Goal: Task Accomplishment & Management: Manage account settings

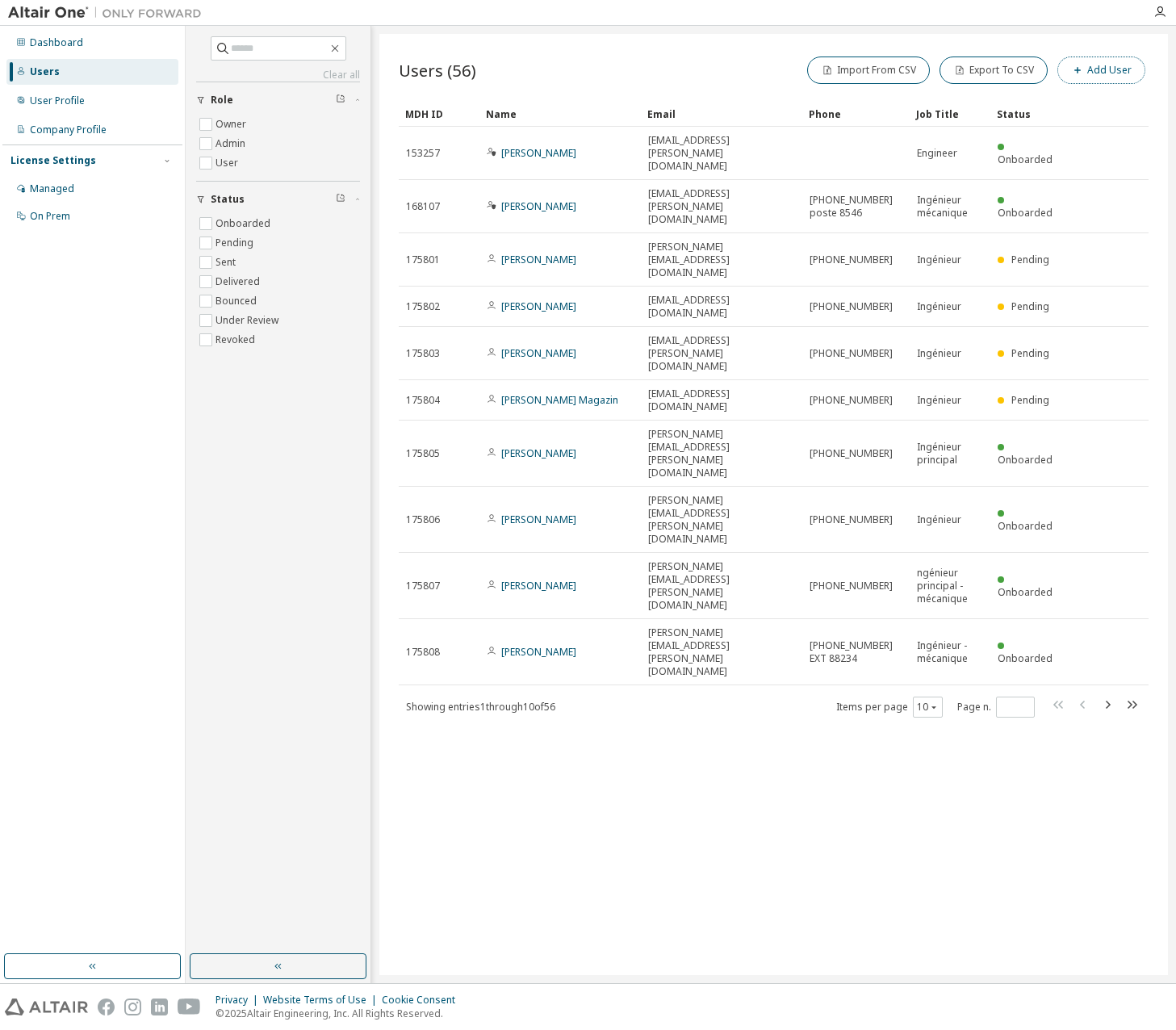
click at [1088, 57] on button "Add User" at bounding box center [1101, 69] width 88 height 27
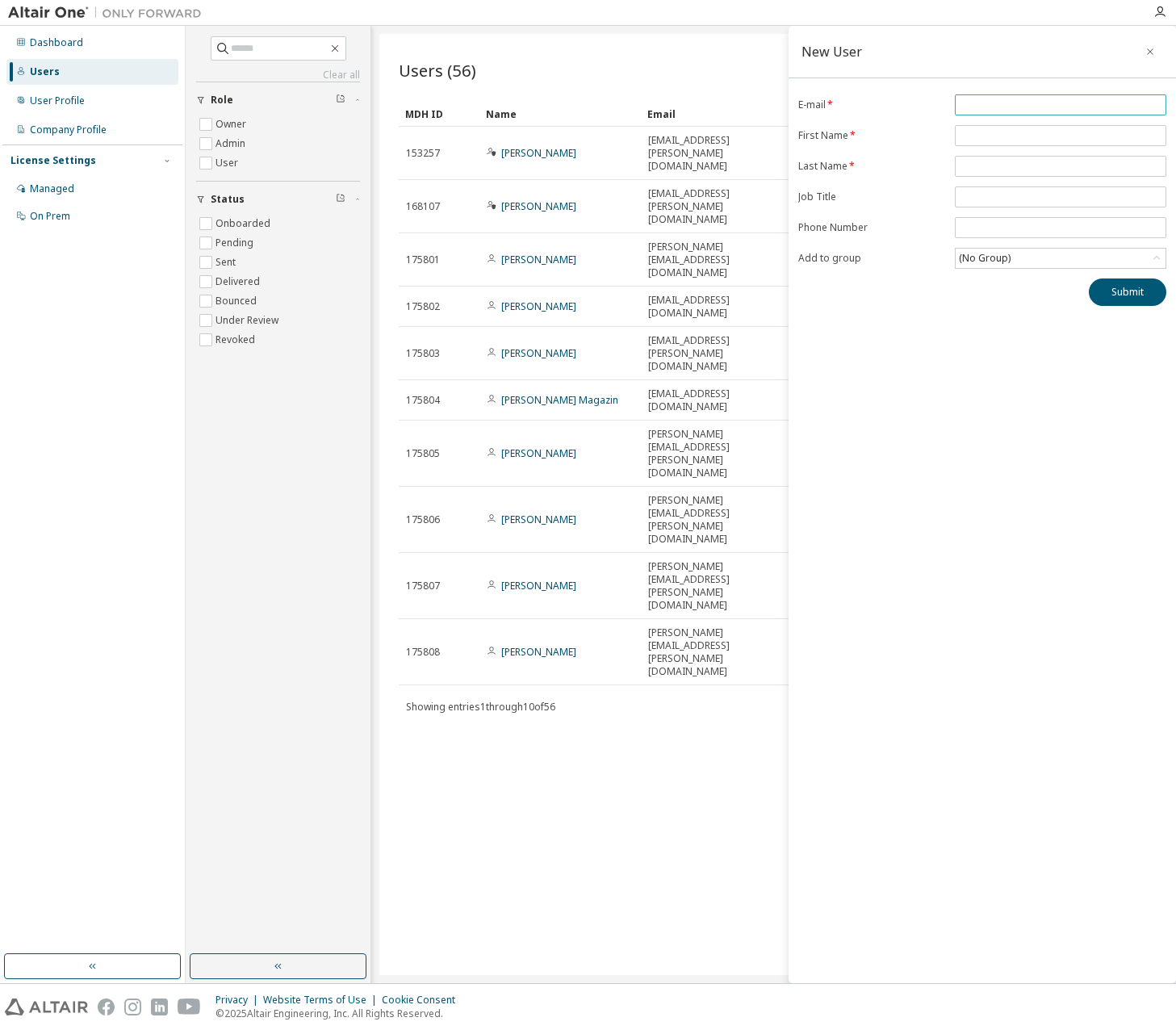
click at [991, 107] on input "email" at bounding box center [1060, 105] width 203 height 13
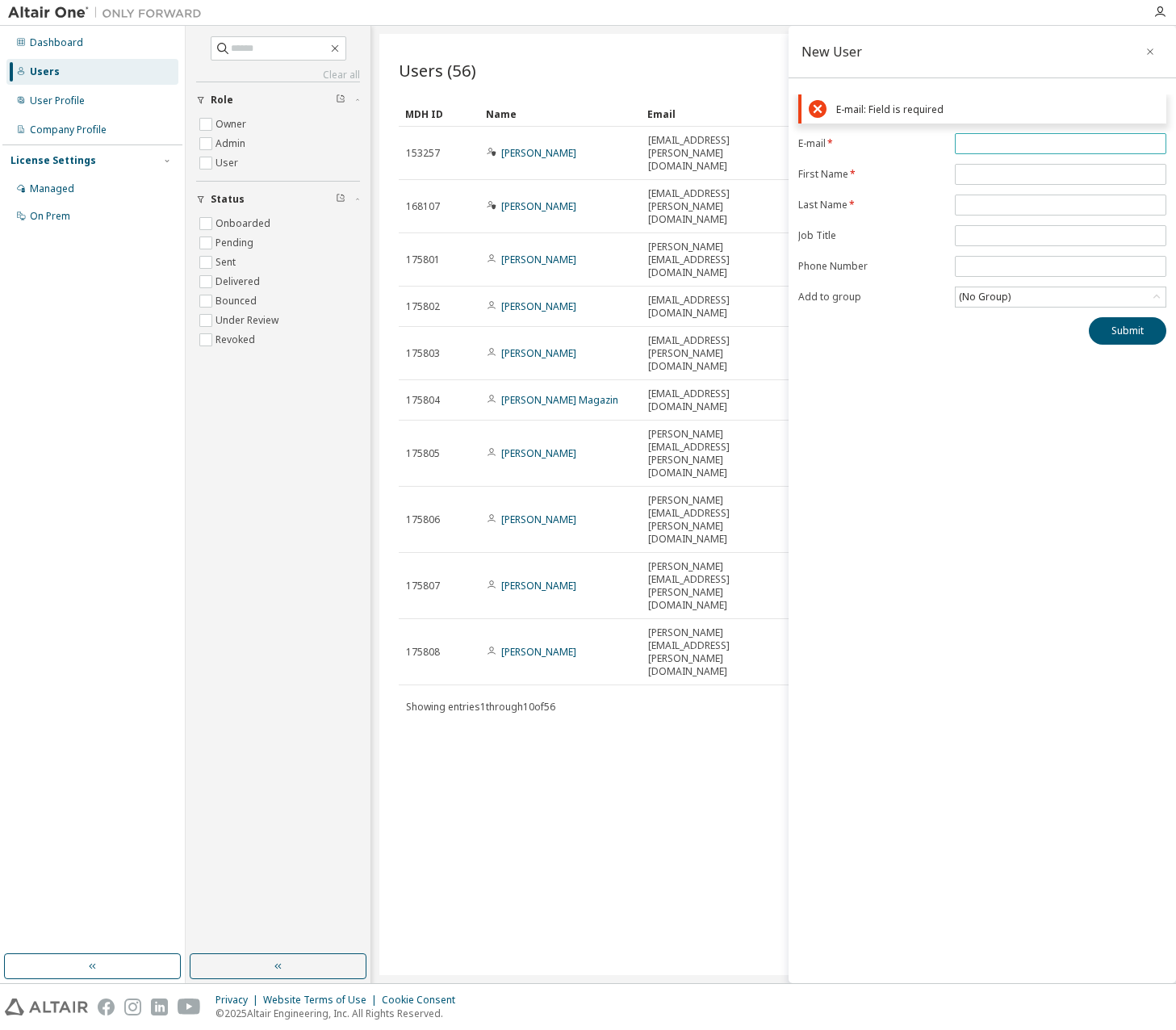
click at [987, 137] on input "email" at bounding box center [1060, 143] width 203 height 13
paste input "**********"
type input "**********"
click at [984, 173] on form "**********" at bounding box center [982, 221] width 368 height 174
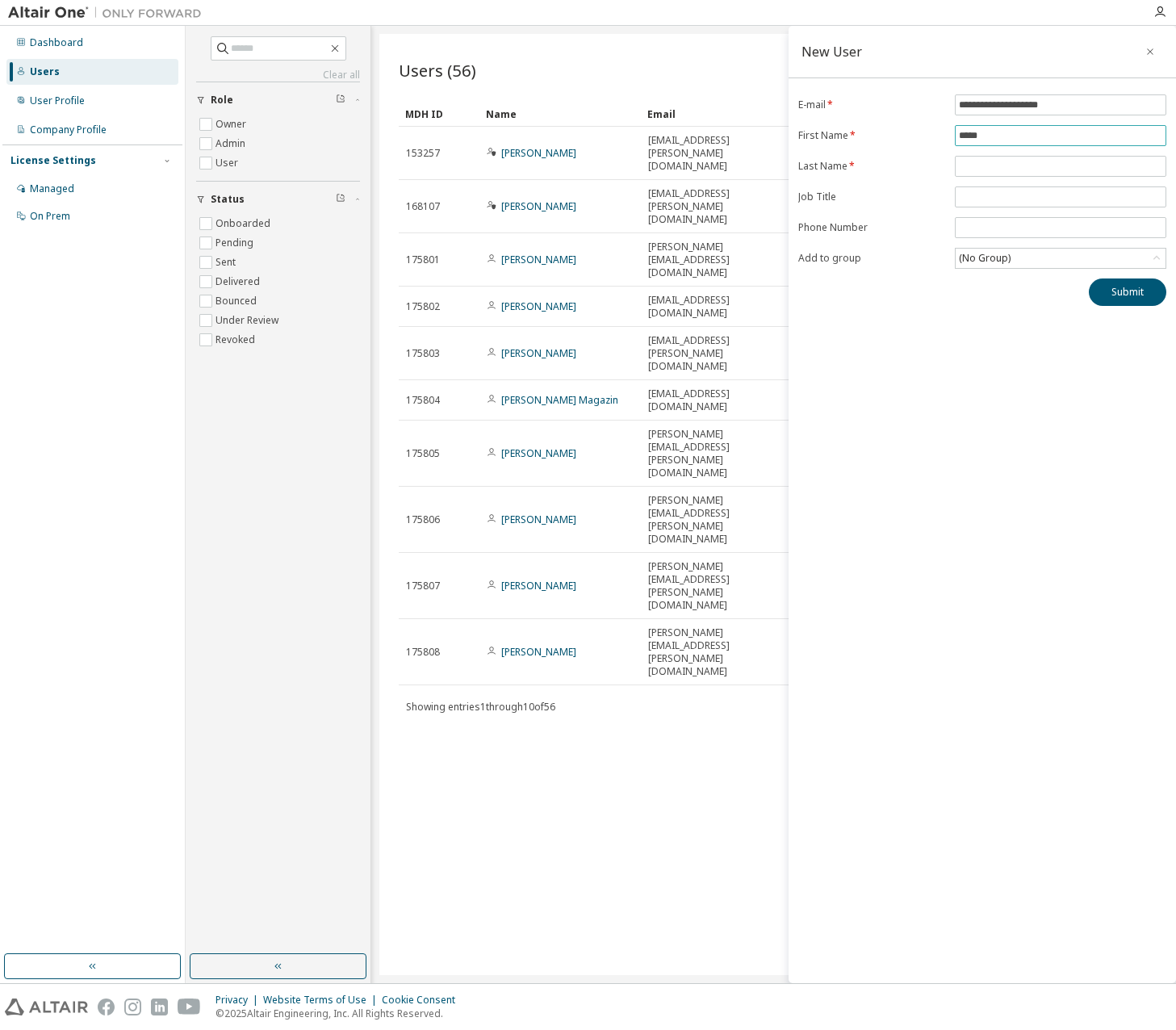
type input "*****"
click at [997, 256] on div "(No Group)" at bounding box center [984, 258] width 56 height 18
click at [1014, 345] on li "2943 - S-CONCRETE" at bounding box center [1059, 345] width 207 height 21
click at [1136, 293] on button "Submit" at bounding box center [1128, 292] width 77 height 27
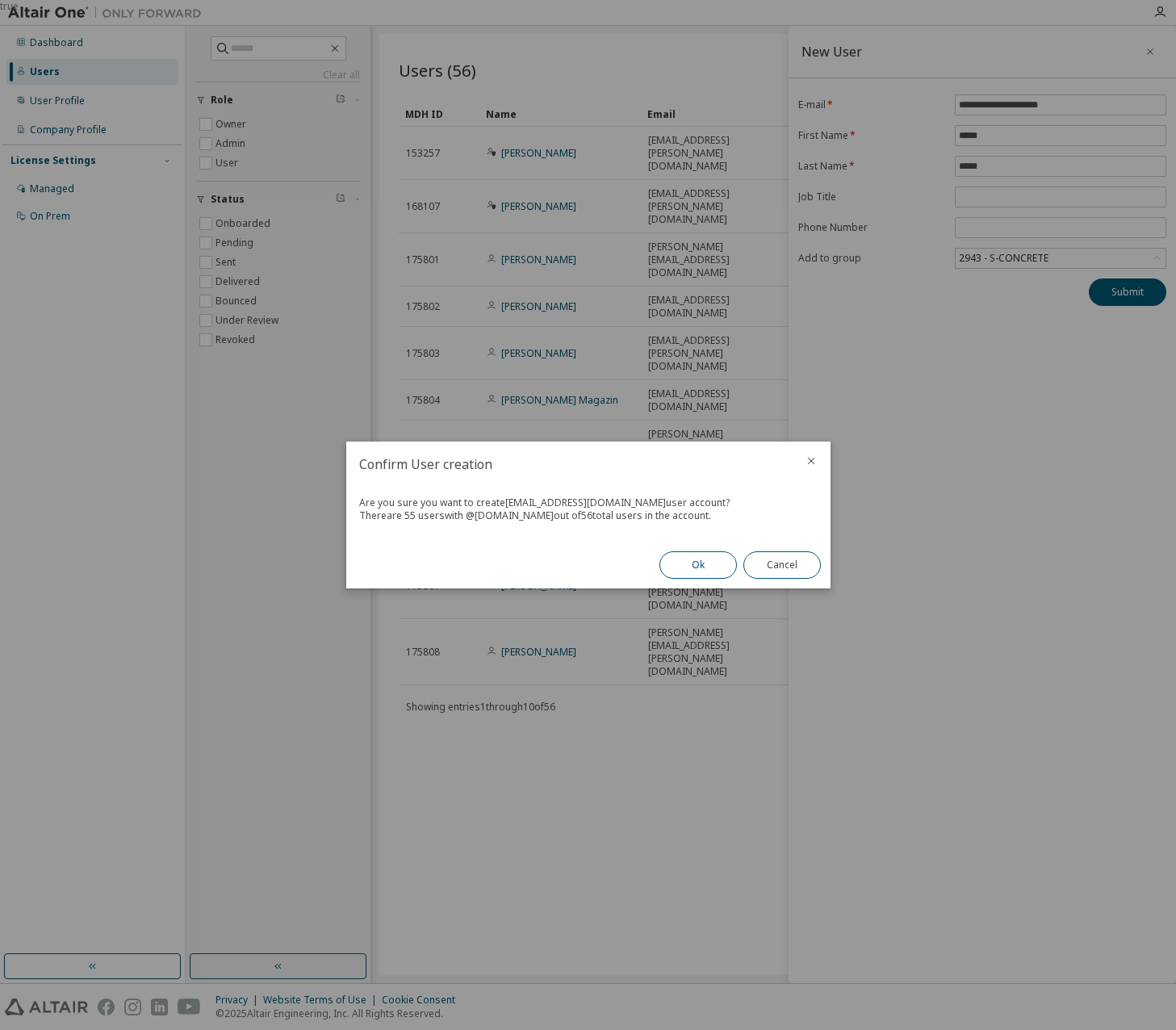
click at [707, 567] on button "Ok" at bounding box center [698, 564] width 77 height 27
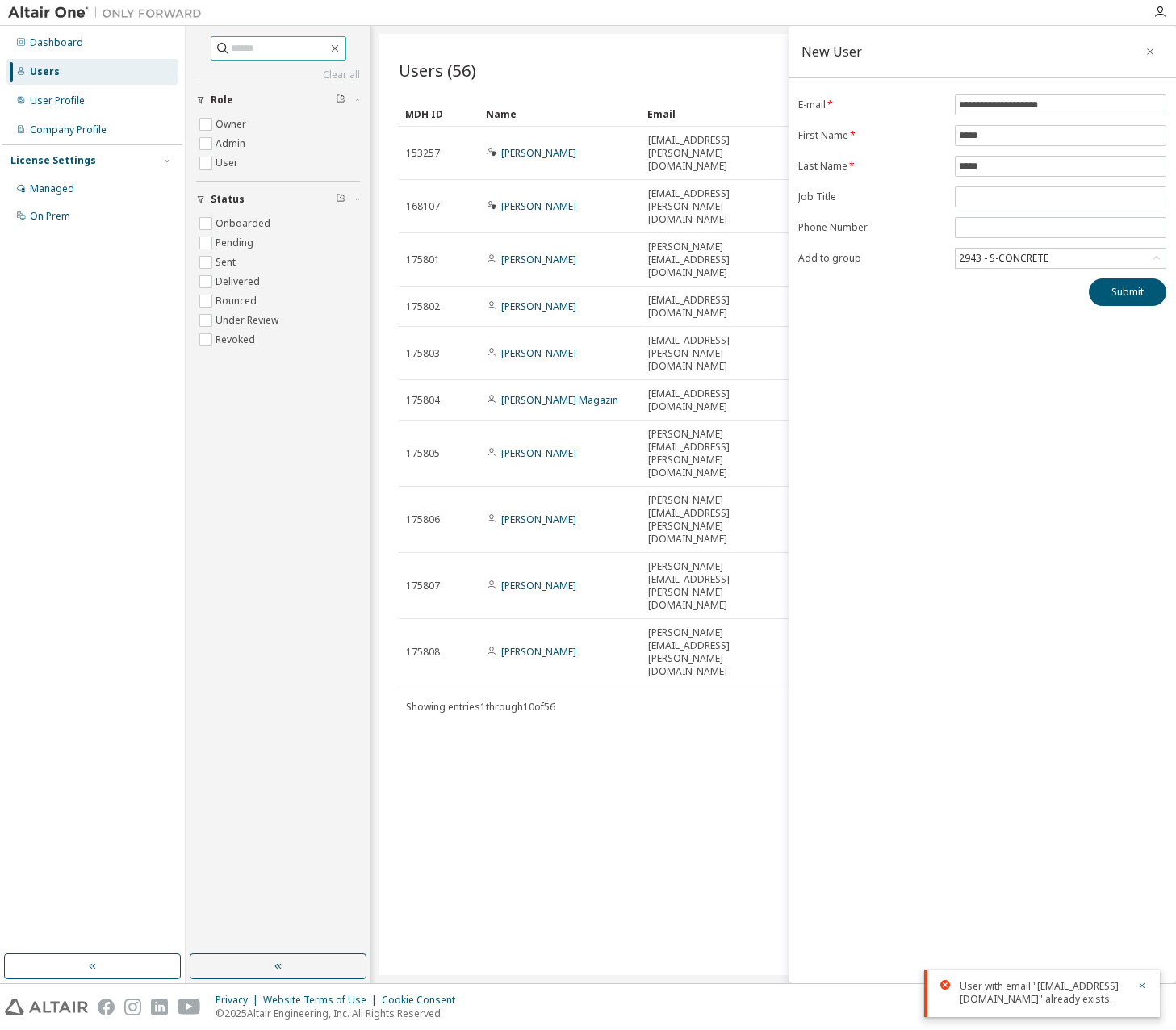
click at [255, 45] on input "text" at bounding box center [279, 48] width 97 height 16
type input "*****"
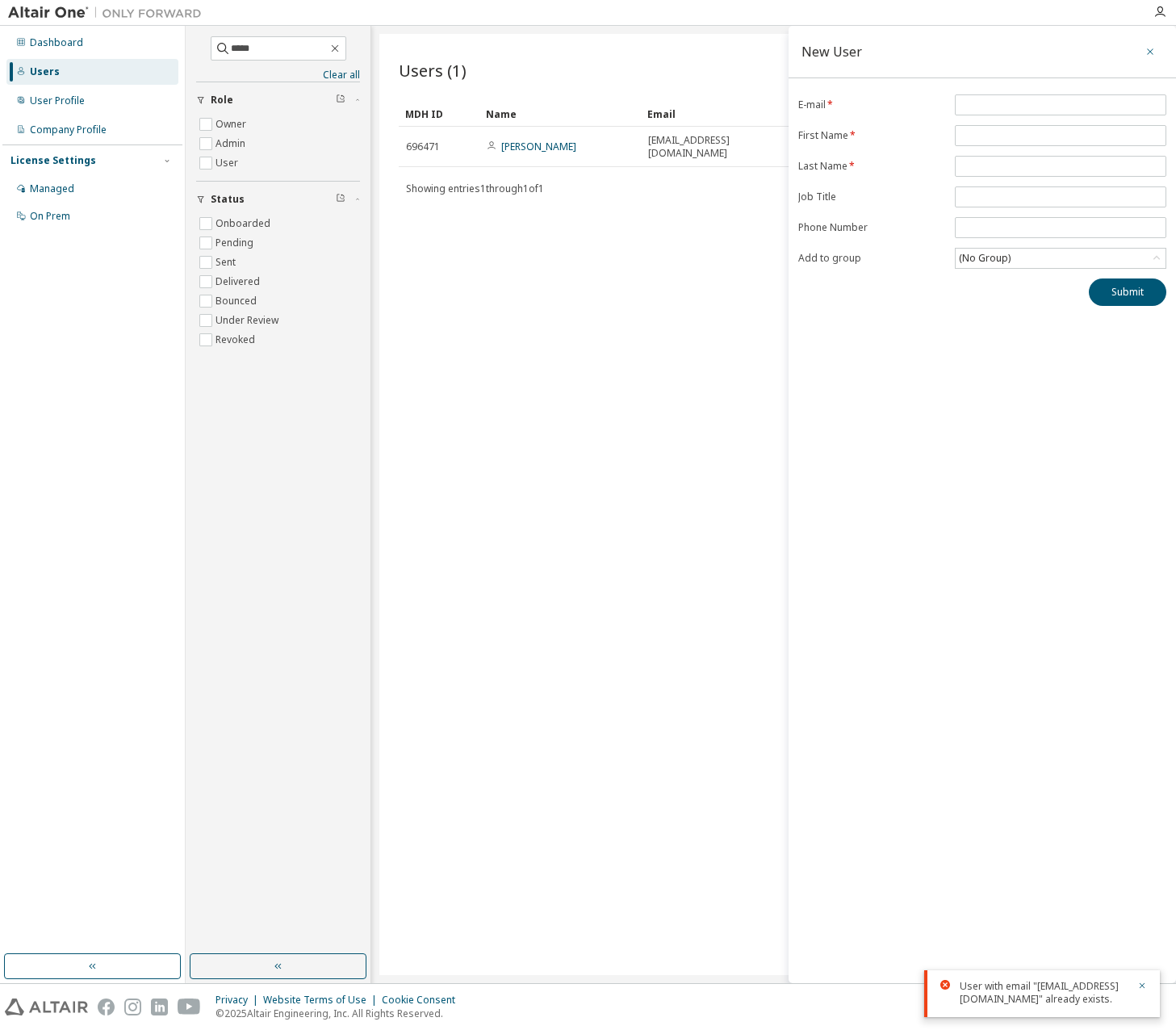
click at [1153, 49] on icon "button" at bounding box center [1150, 51] width 6 height 6
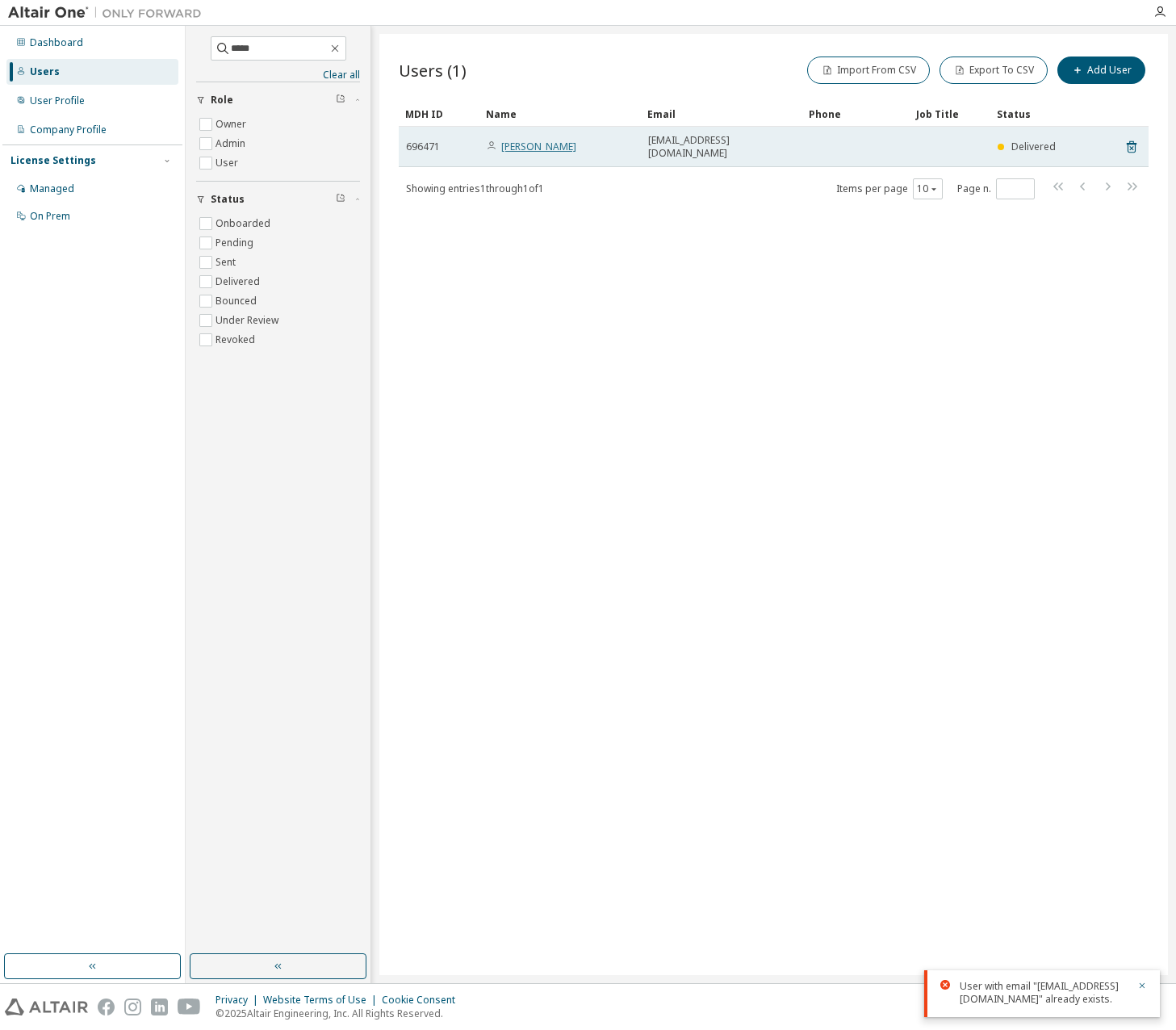
click at [523, 140] on link "[PERSON_NAME]" at bounding box center [538, 147] width 75 height 14
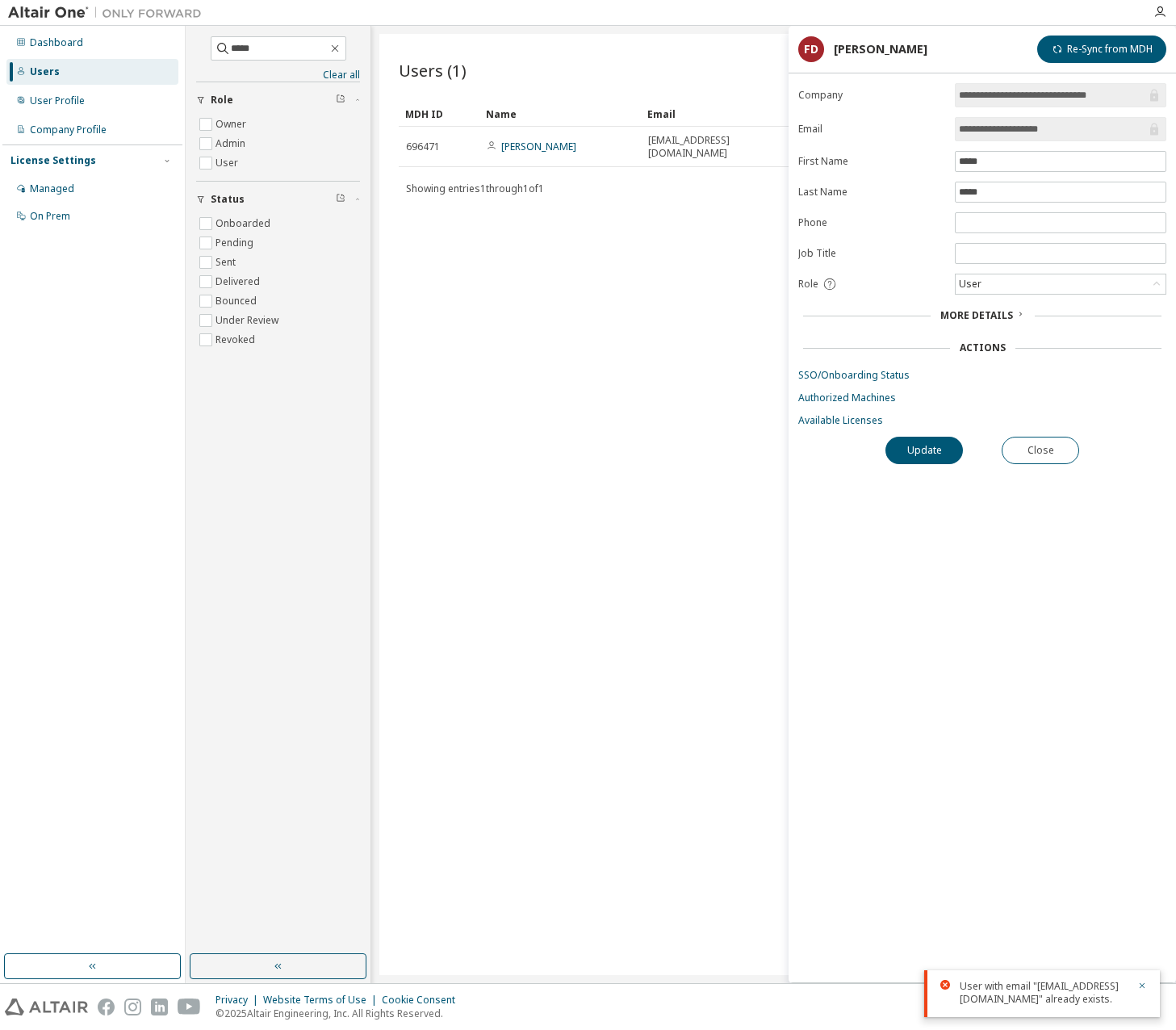
click at [548, 343] on div "Users (1) Import From CSV Export To CSV Add User Clear Load Save Save As Field …" at bounding box center [773, 504] width 788 height 941
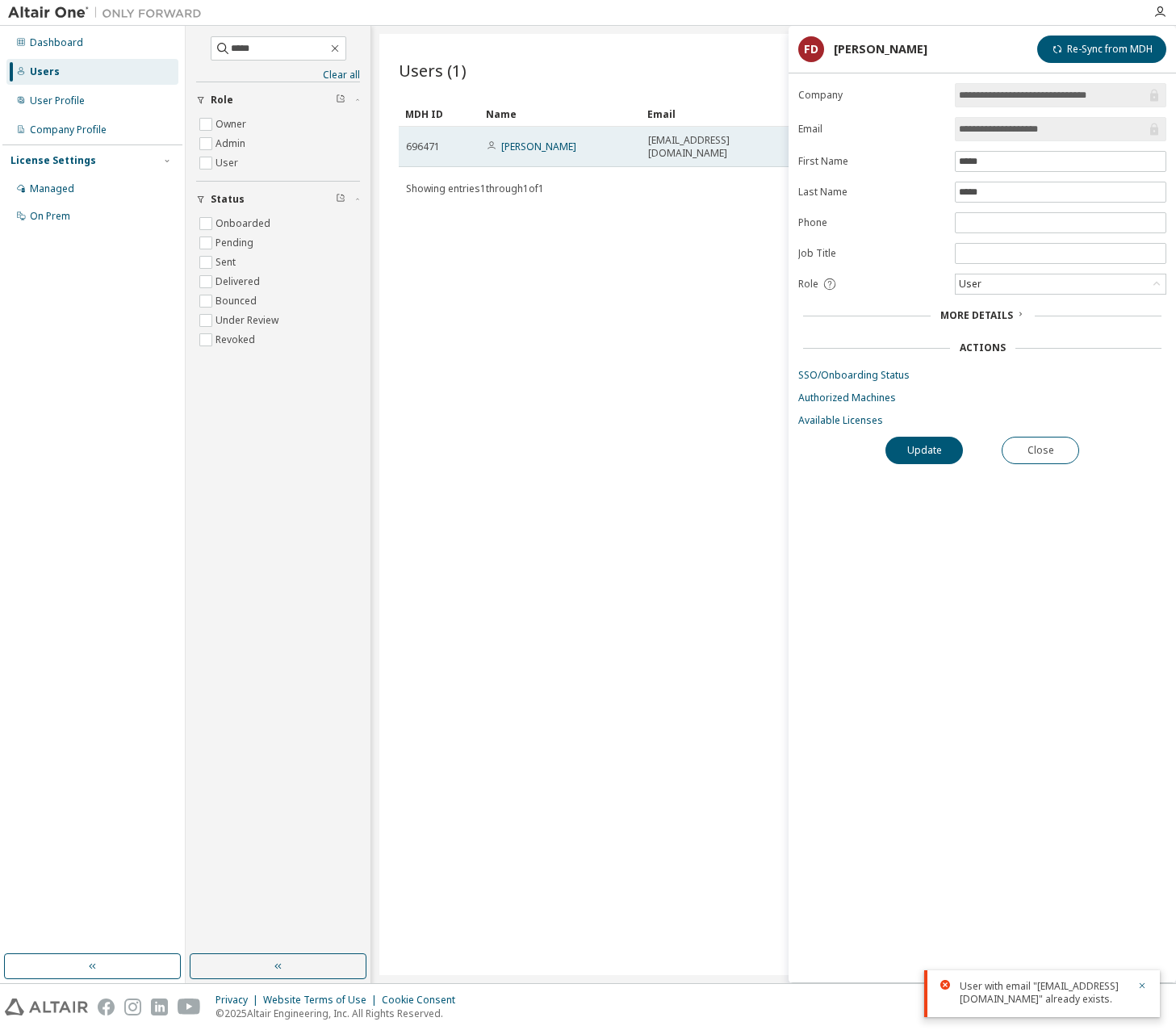
click at [417, 141] on span "696471" at bounding box center [423, 147] width 34 height 13
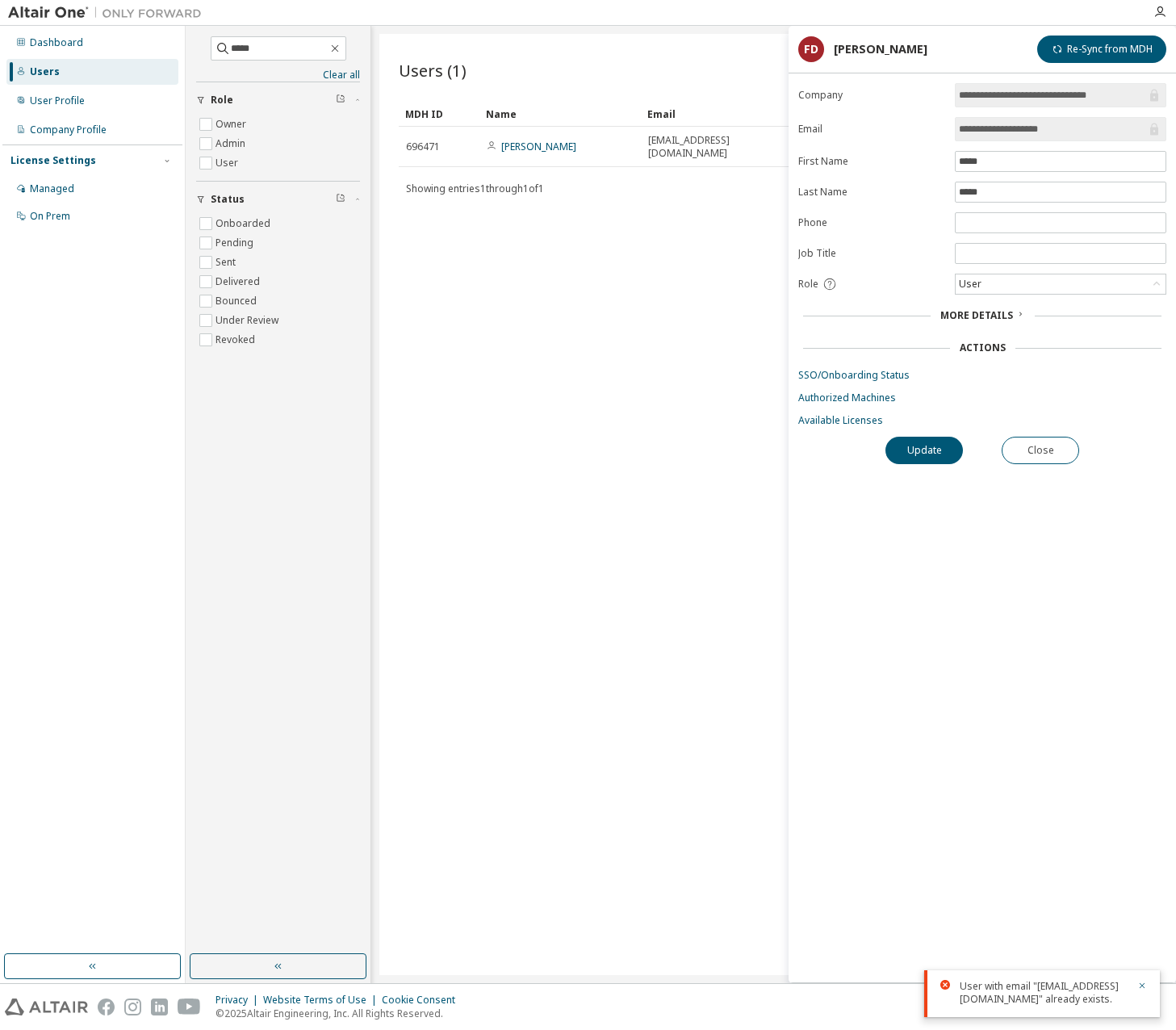
click at [563, 316] on div "Users (1) Import From CSV Export To CSV Add User Clear Load Save Save As Field …" at bounding box center [773, 504] width 788 height 941
click at [56, 98] on div "User Profile" at bounding box center [57, 100] width 54 height 13
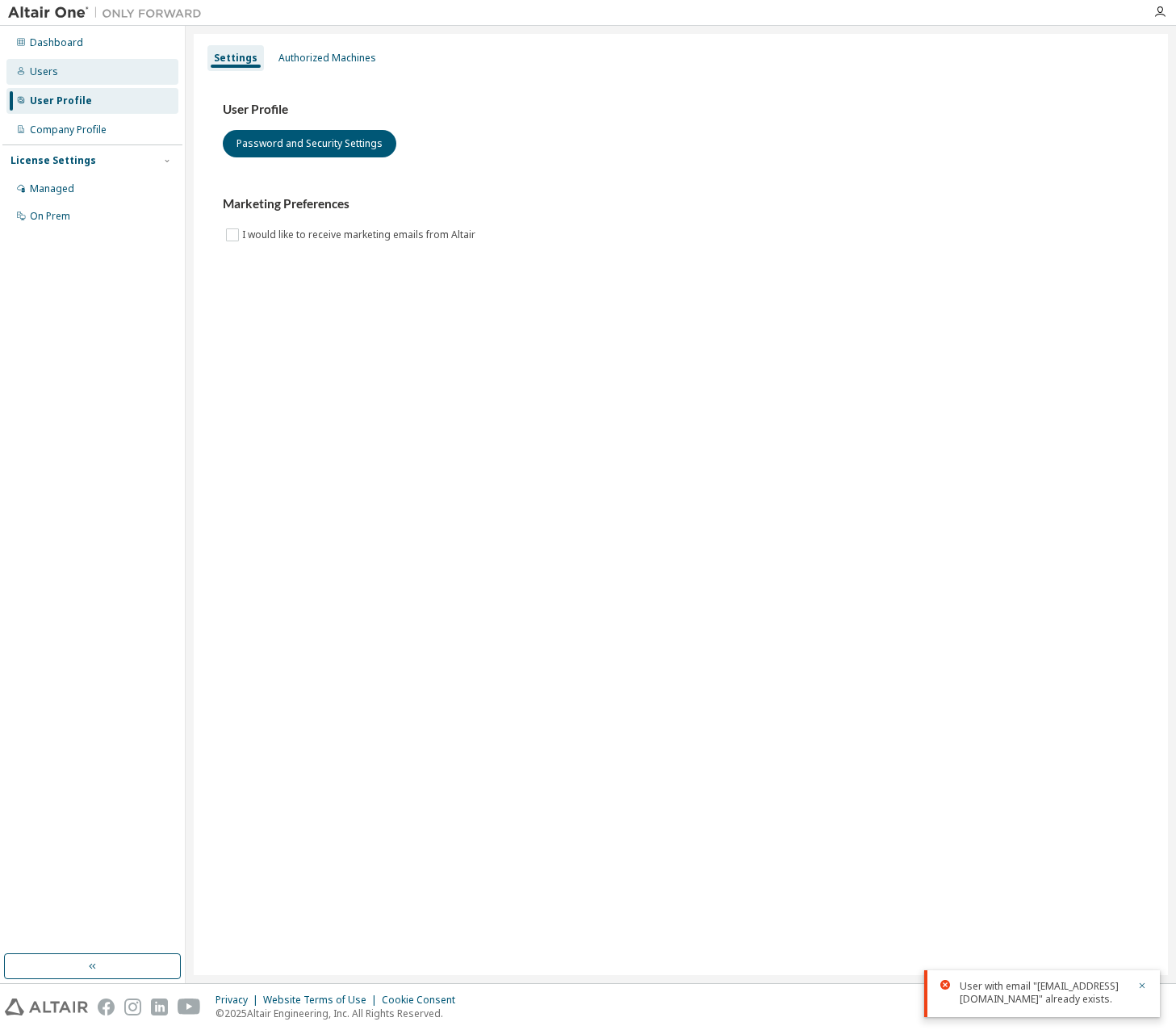
click at [69, 76] on div "Users" at bounding box center [92, 71] width 172 height 25
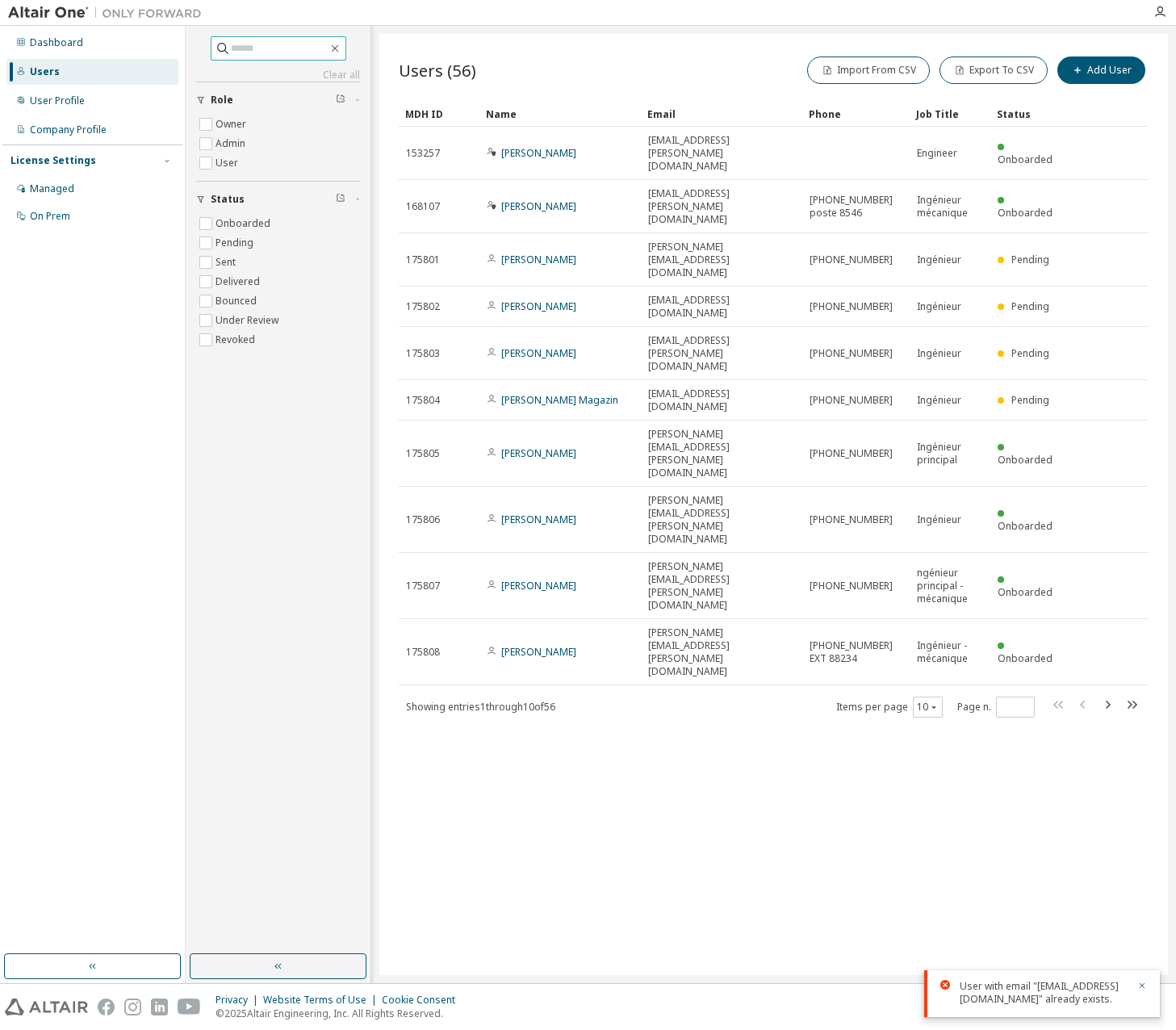
click at [258, 47] on input "text" at bounding box center [279, 48] width 97 height 16
type input "*****"
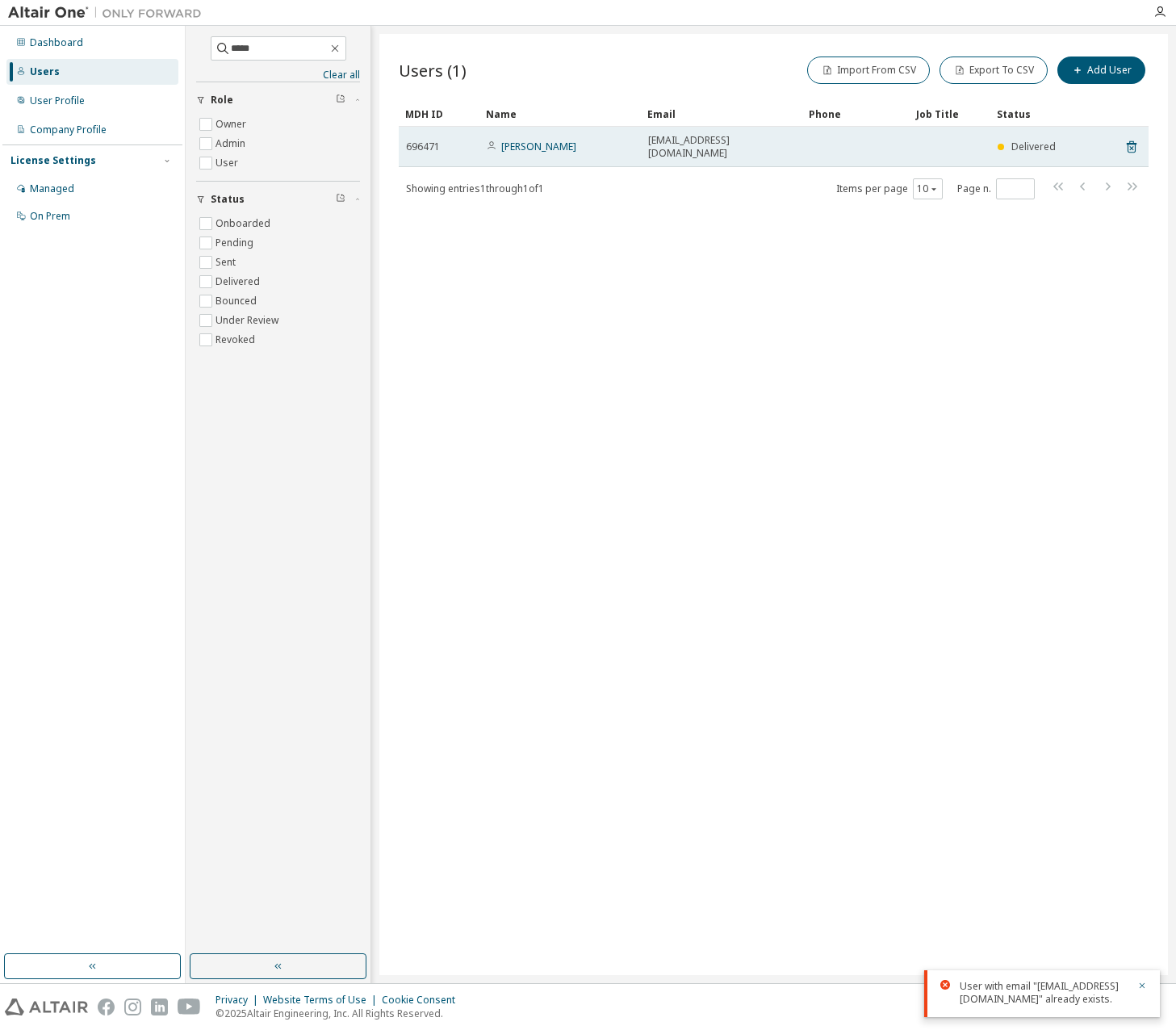
click at [421, 143] on span "696471" at bounding box center [423, 147] width 34 height 13
click at [527, 145] on link "[PERSON_NAME]" at bounding box center [538, 147] width 75 height 14
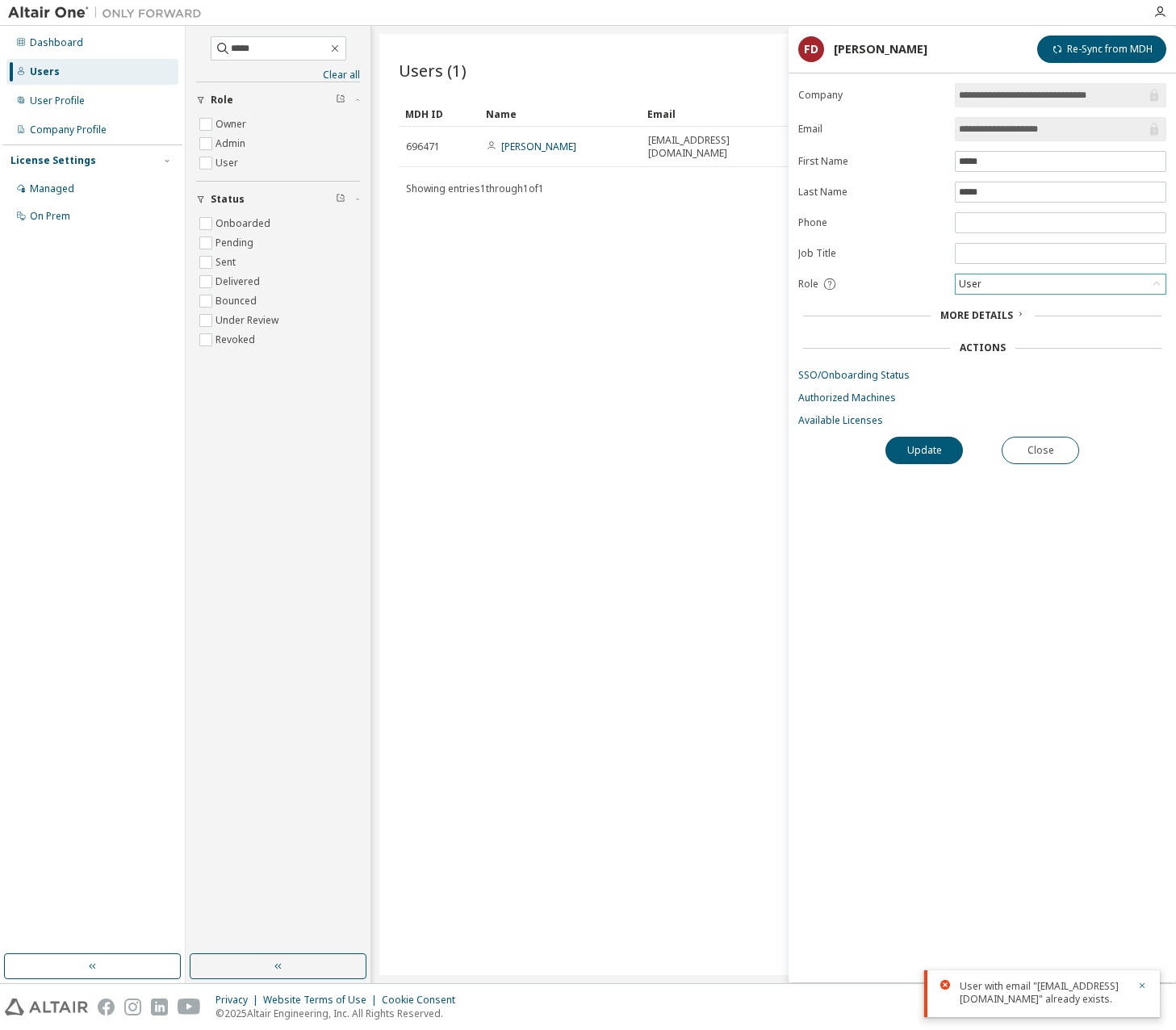
click at [1020, 277] on div "User" at bounding box center [1060, 284] width 210 height 19
click at [1004, 320] on span "More Details" at bounding box center [976, 316] width 73 height 14
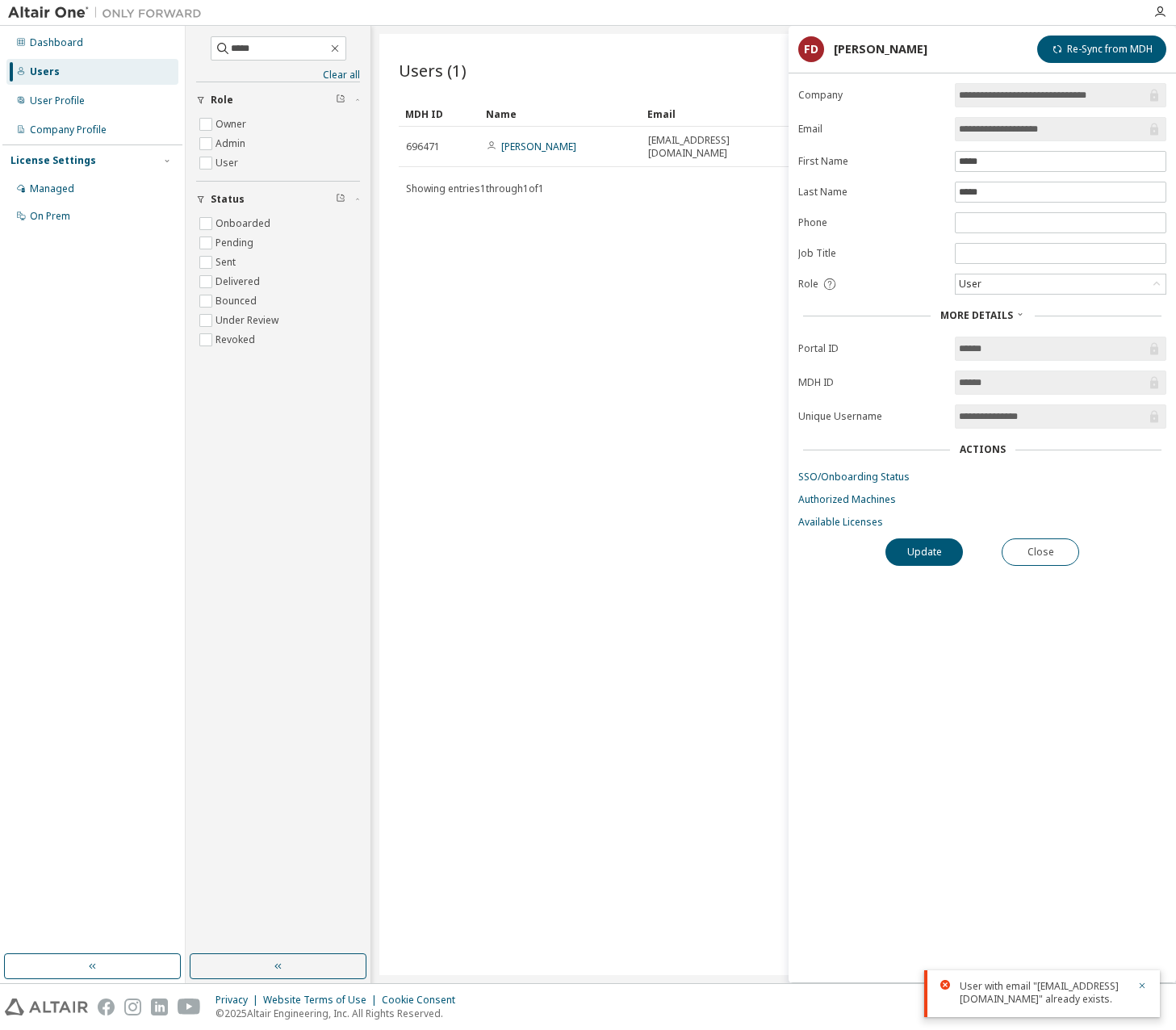
click at [439, 291] on div "Users (1) Import From CSV Export To CSV Add User Clear Load Save Save As Field …" at bounding box center [773, 504] width 788 height 941
click at [104, 190] on div "Managed" at bounding box center [92, 188] width 172 height 25
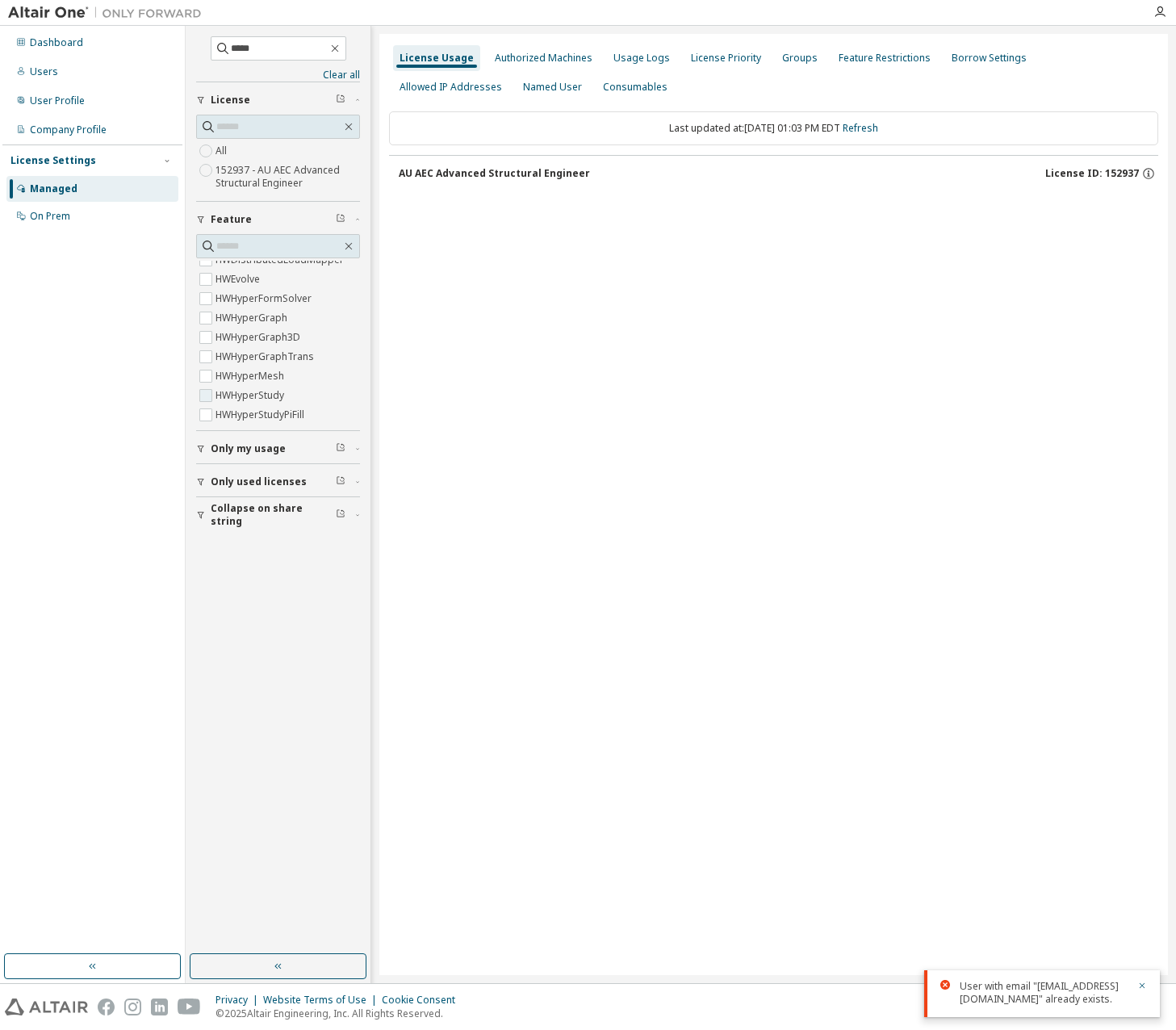
scroll to position [323, 0]
click at [56, 74] on div "Users" at bounding box center [92, 71] width 172 height 25
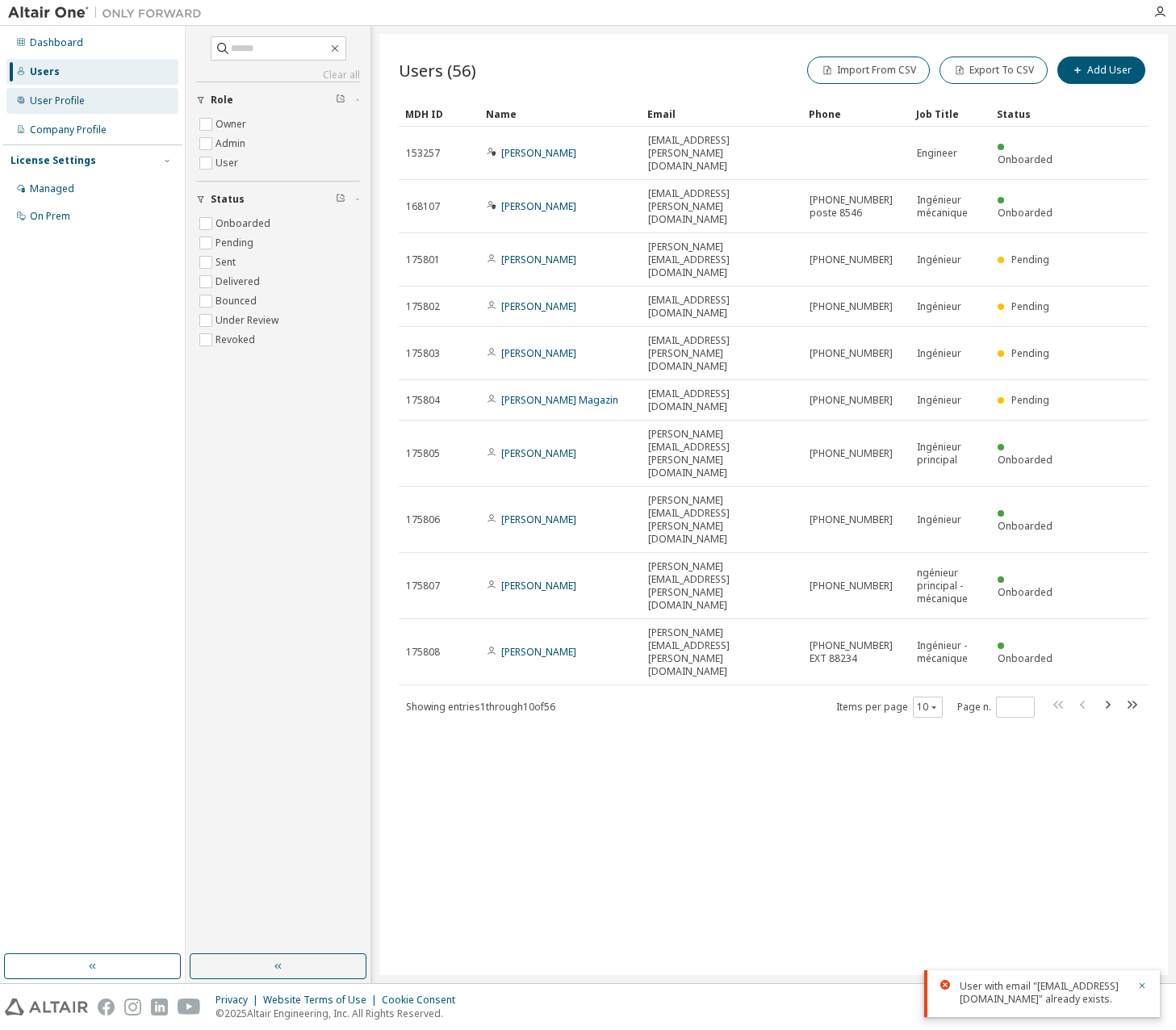
click at [73, 96] on div "User Profile" at bounding box center [57, 100] width 54 height 13
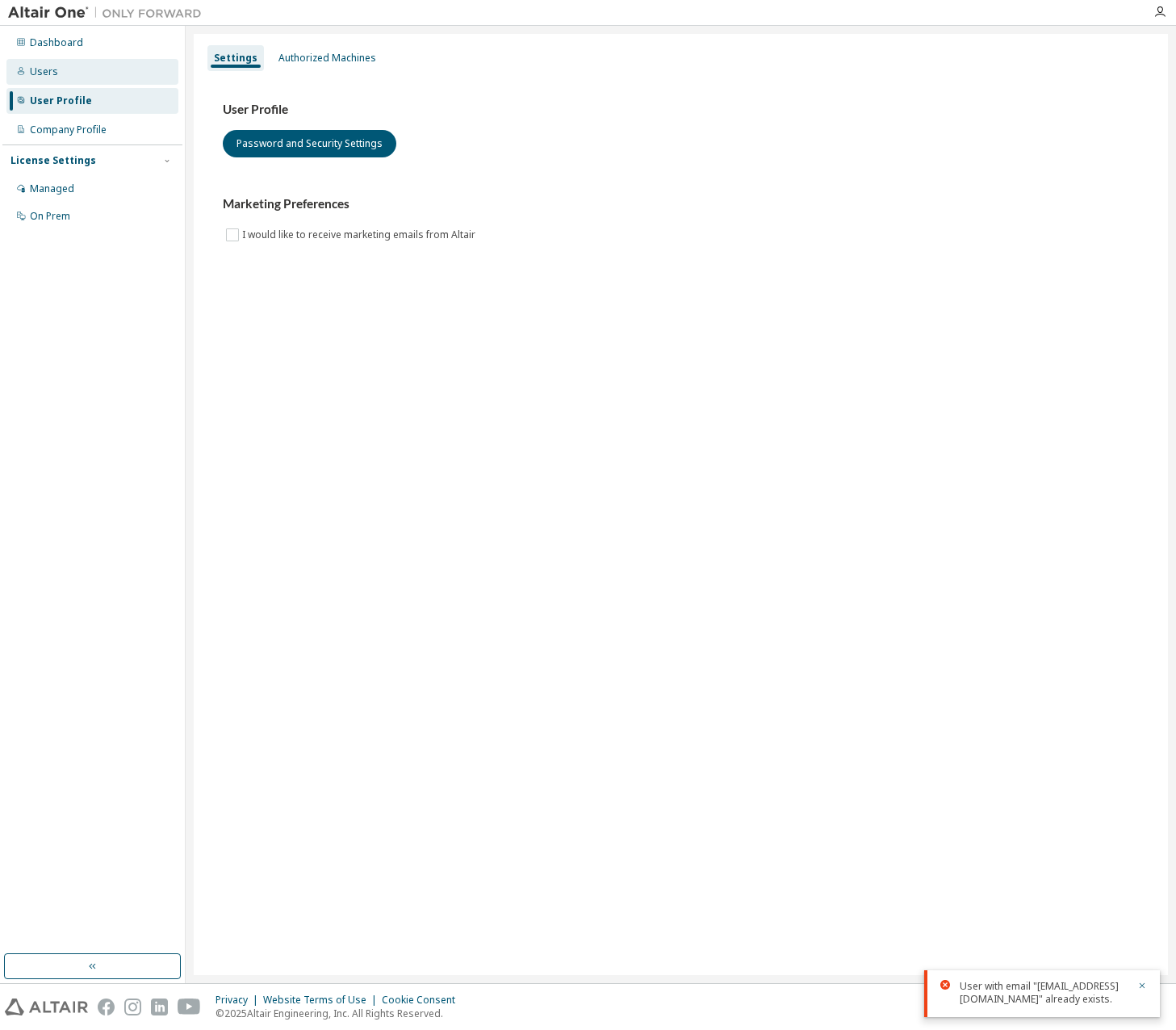
click at [62, 67] on div "Users" at bounding box center [92, 71] width 172 height 25
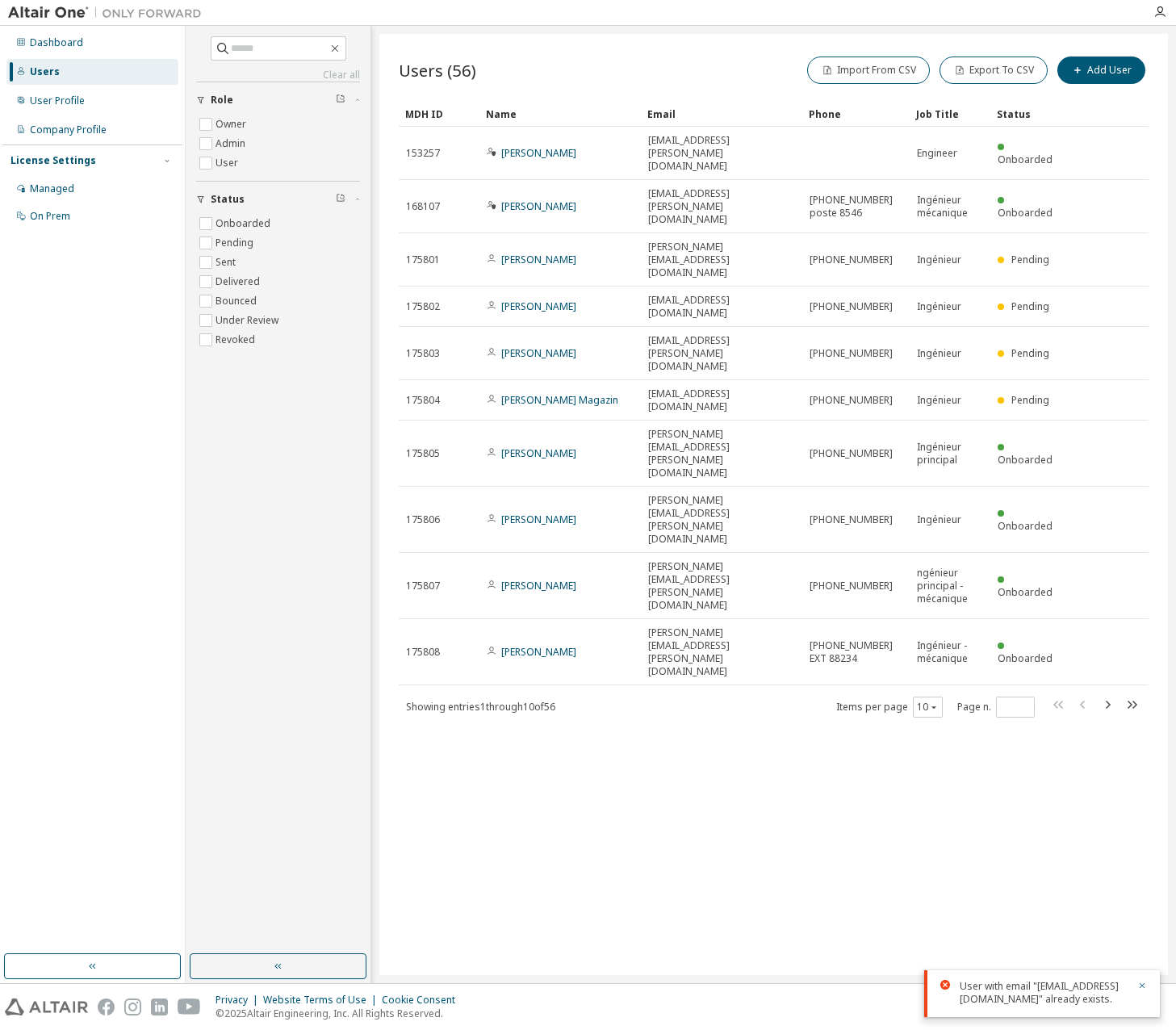
click at [301, 62] on div "Clear all Status Onboarded Pending Sent Delivered Bounced Under Review Revoked …" at bounding box center [278, 197] width 163 height 322
click at [295, 55] on input "text" at bounding box center [279, 48] width 97 height 16
type input "*****"
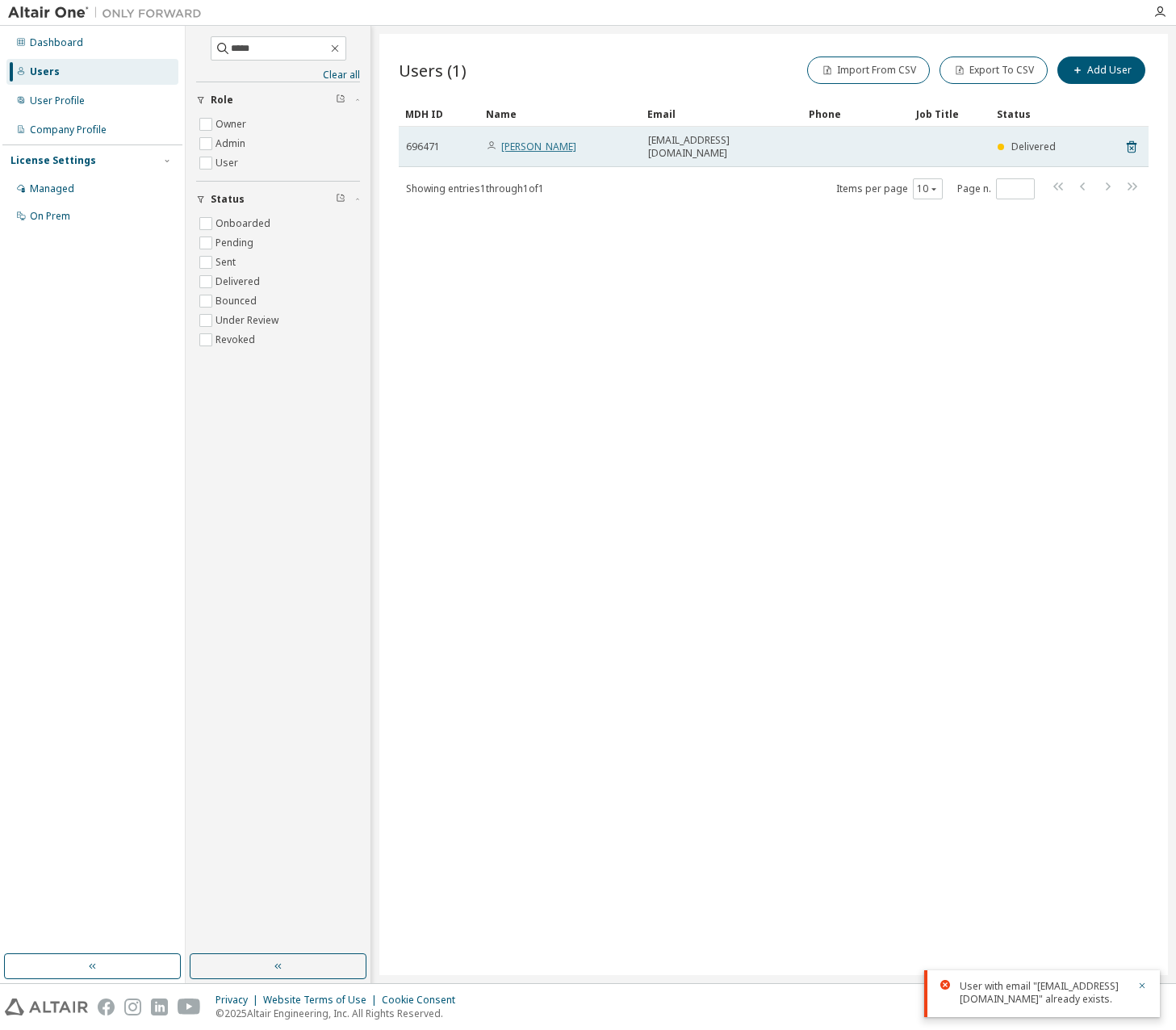
click at [548, 141] on link "[PERSON_NAME]" at bounding box center [538, 147] width 75 height 14
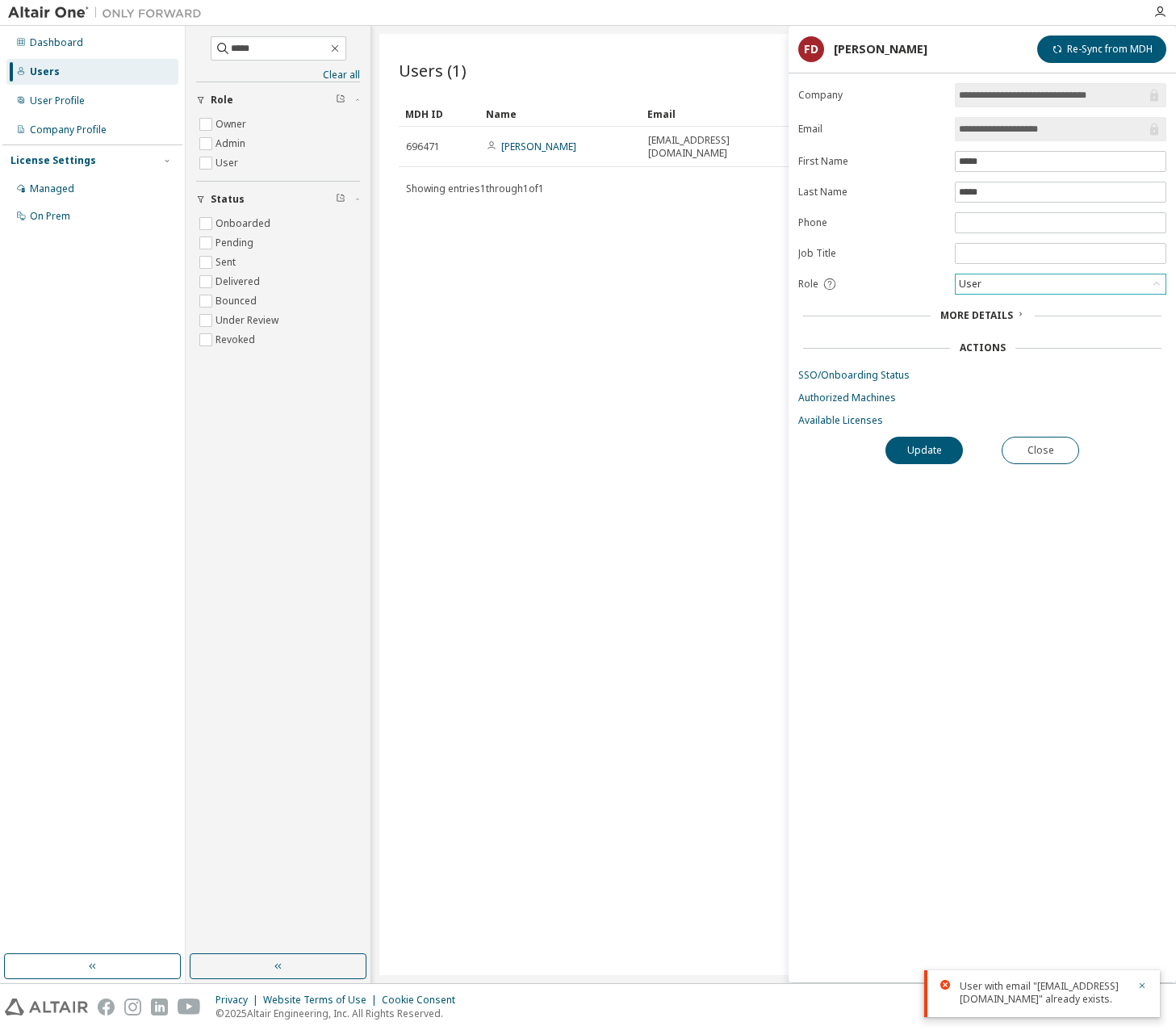
click at [994, 284] on div "User" at bounding box center [1060, 284] width 210 height 19
click at [1008, 344] on li "User" at bounding box center [1059, 347] width 207 height 21
click at [993, 352] on div "Actions" at bounding box center [983, 348] width 46 height 13
click at [995, 319] on span "More Details" at bounding box center [976, 316] width 73 height 14
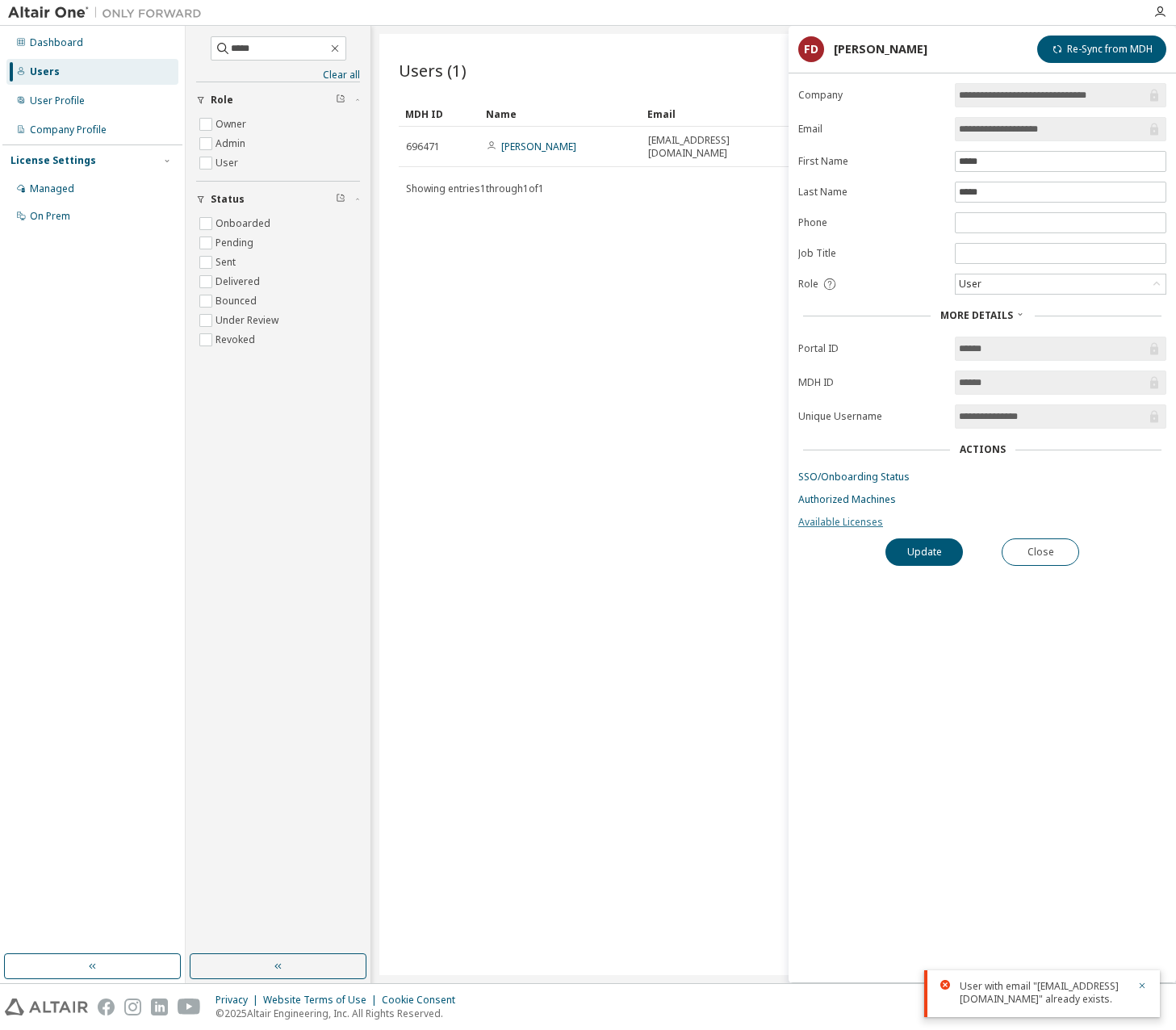
click at [837, 523] on link "Available Licenses" at bounding box center [982, 522] width 368 height 13
